Goal: Transaction & Acquisition: Purchase product/service

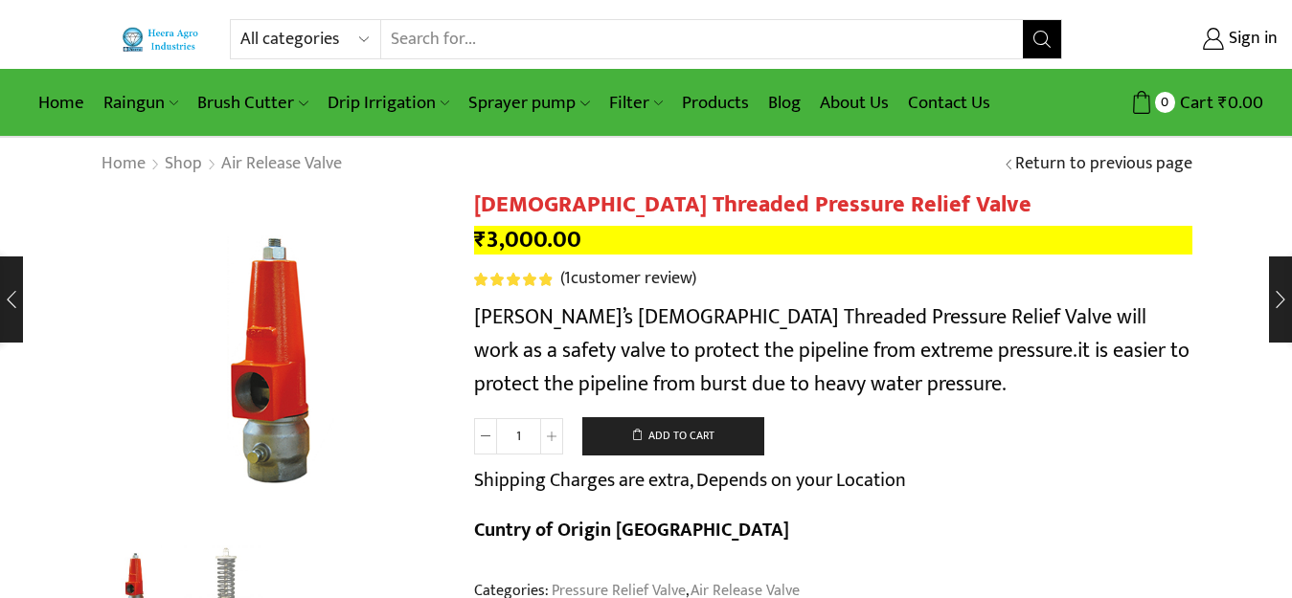
click at [284, 46] on select "All categories Accessories Air Release Valve Brush Cutter Domestic Use Drip Irr…" at bounding box center [310, 39] width 141 height 38
select select "filter"
click at [240, 20] on select "All categories Accessories Air Release Valve Brush Cutter Domestic Use Drip Irr…" at bounding box center [310, 39] width 141 height 38
click at [1043, 34] on icon "Search button" at bounding box center [1041, 39] width 17 height 17
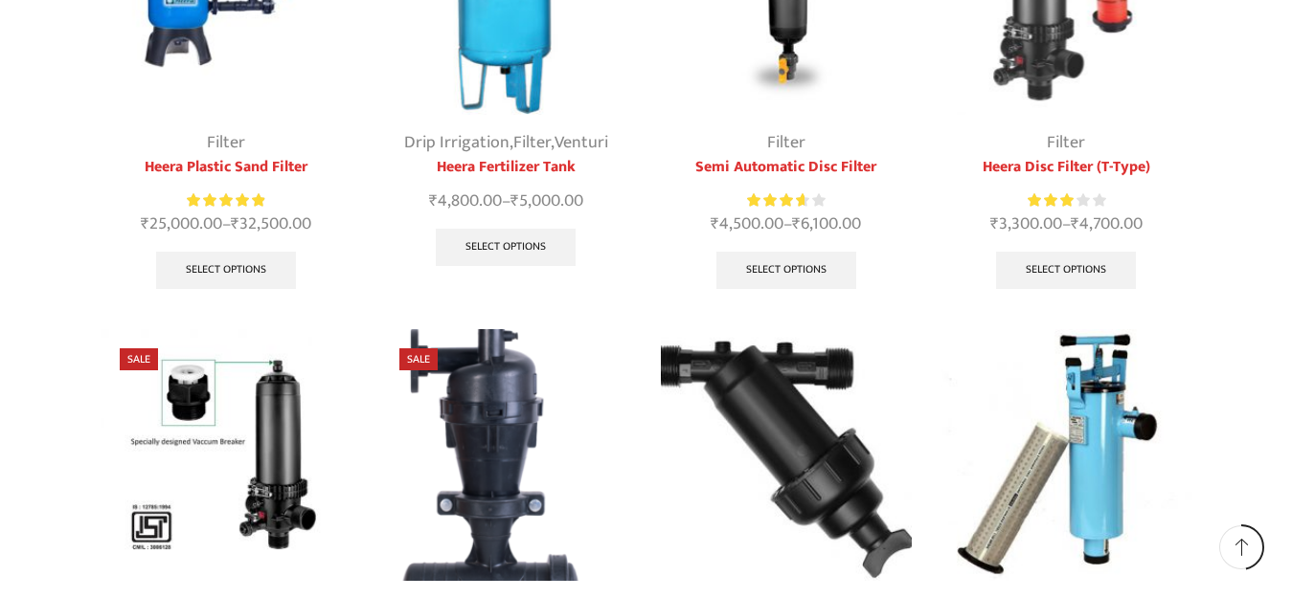
scroll to position [574, 0]
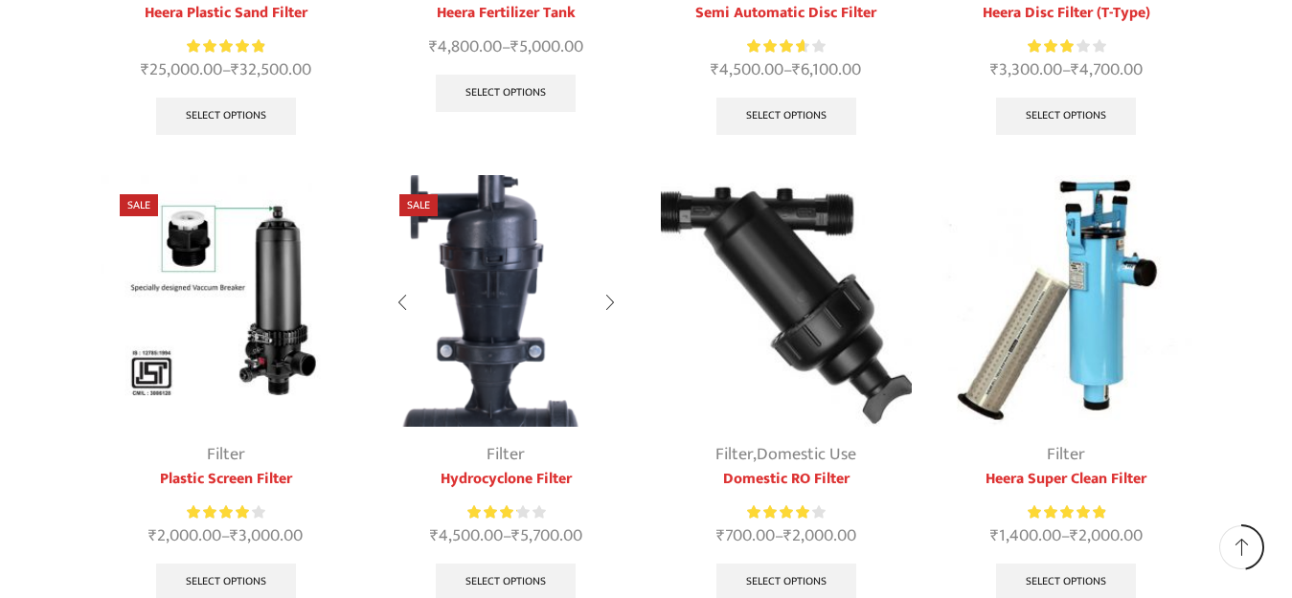
click at [489, 318] on img at bounding box center [506, 301] width 252 height 252
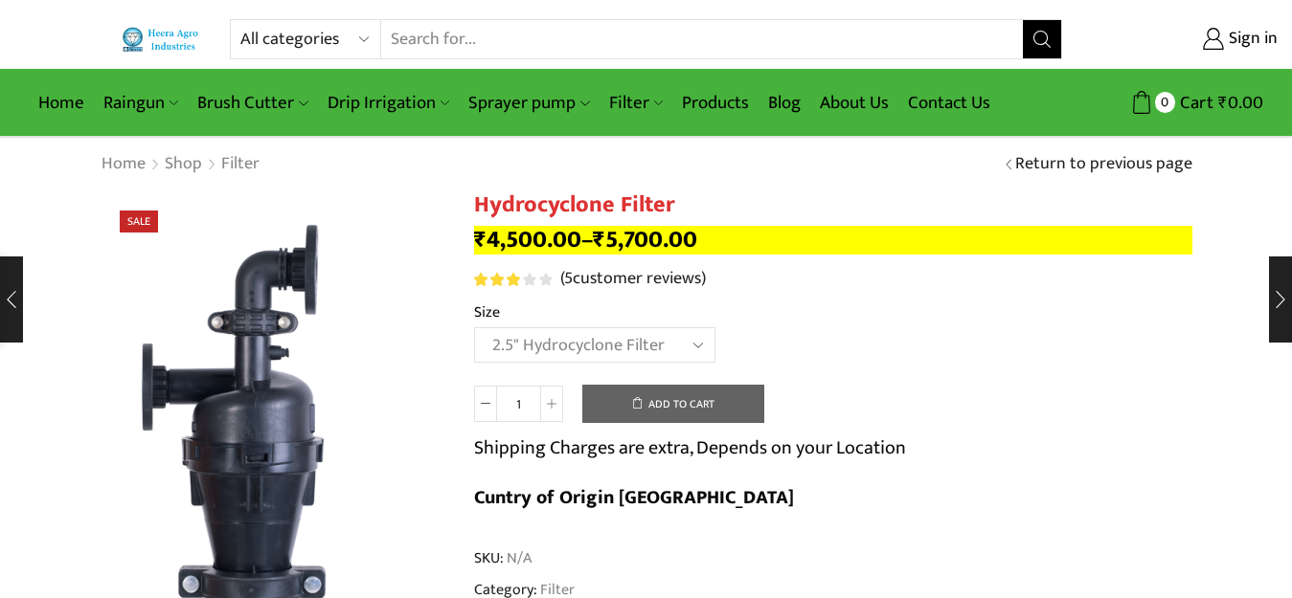
click at [474, 327] on select "Choose an option 2" Hydrocyclone Filter 2.5" Hydrocyclone Filter 3" Hydrocyclon…" at bounding box center [594, 344] width 241 height 35
select select "2.5" Hydrocyclone Filter"
